Goal: Transaction & Acquisition: Book appointment/travel/reservation

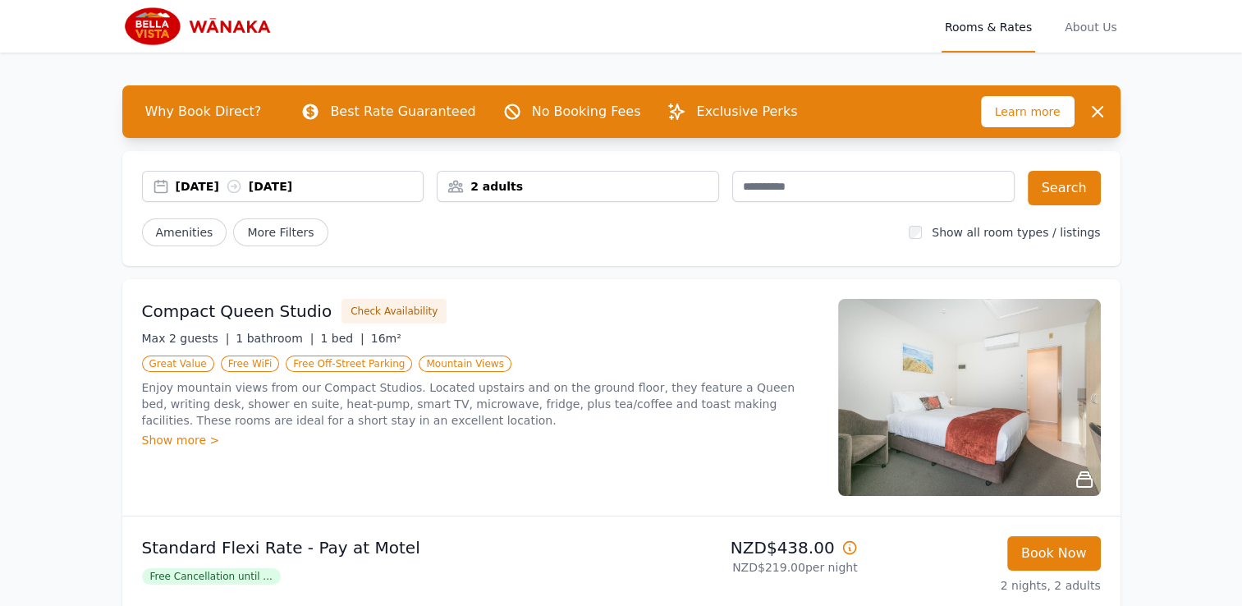
click at [588, 173] on div "2 adults" at bounding box center [578, 186] width 282 height 31
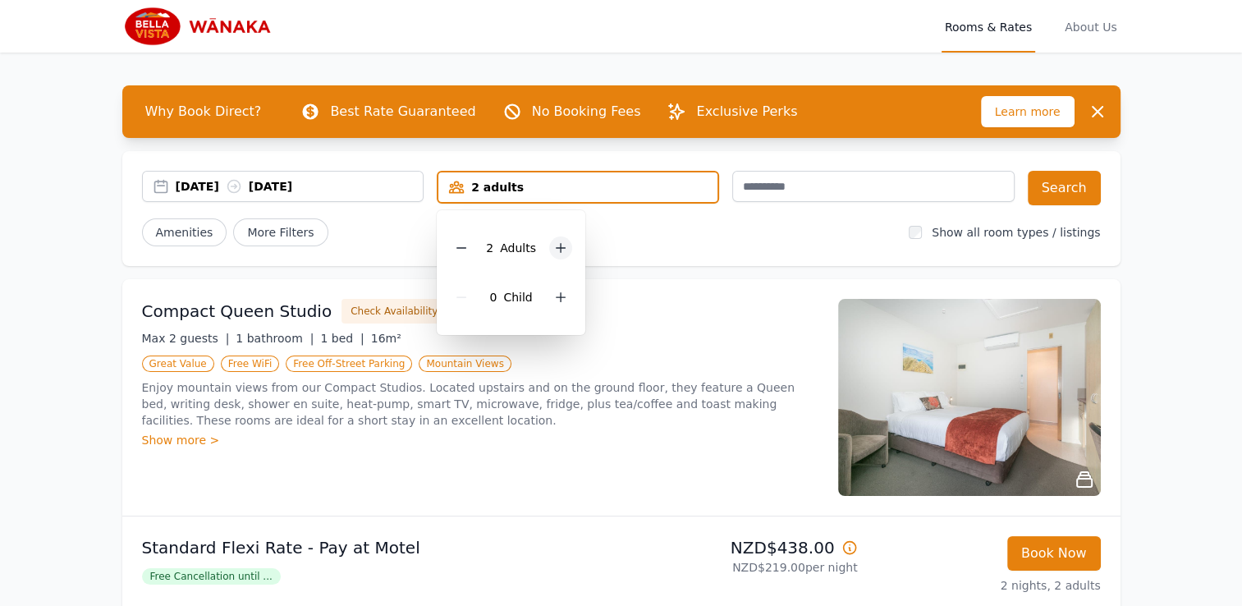
click at [558, 245] on icon at bounding box center [560, 248] width 9 height 9
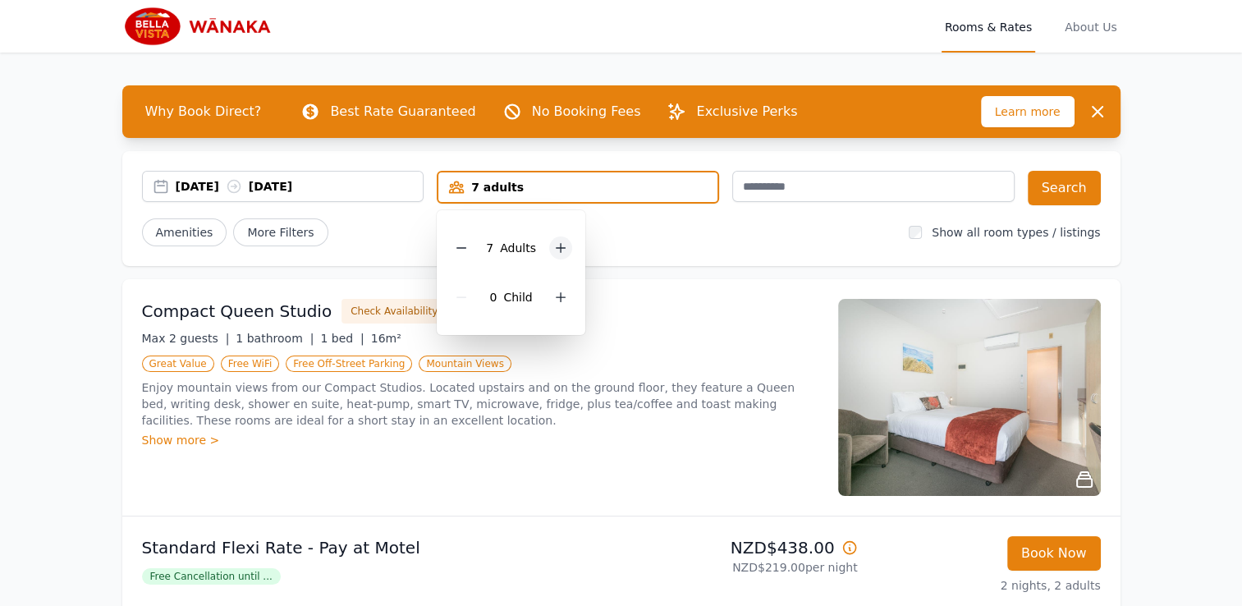
click at [558, 245] on icon at bounding box center [560, 248] width 9 height 9
click at [561, 245] on icon at bounding box center [567, 247] width 13 height 13
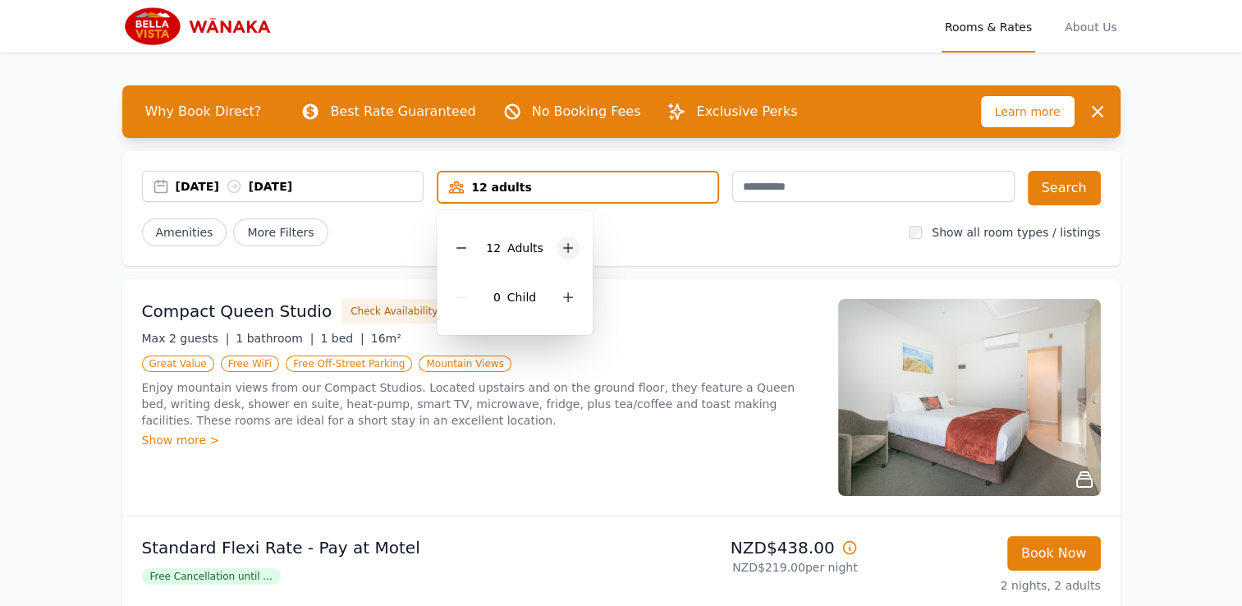
click at [561, 245] on icon at bounding box center [567, 247] width 13 height 13
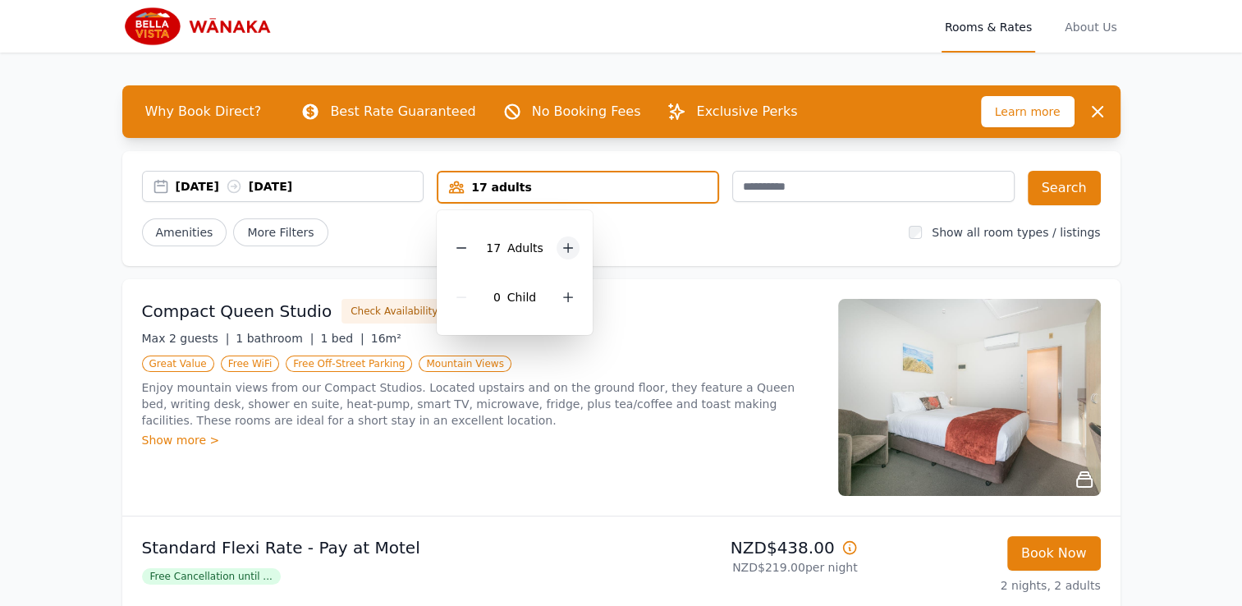
click at [561, 245] on icon at bounding box center [567, 247] width 13 height 13
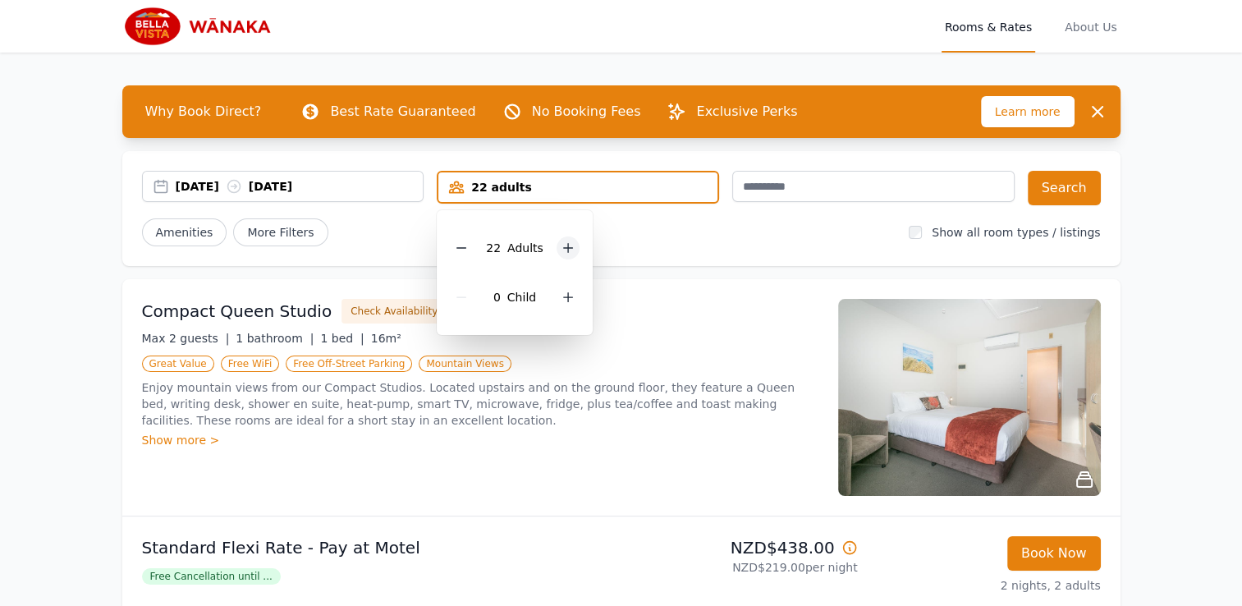
click at [561, 245] on icon at bounding box center [567, 247] width 13 height 13
click at [1062, 187] on button "Search" at bounding box center [1064, 188] width 73 height 34
